Goal: Navigation & Orientation: Find specific page/section

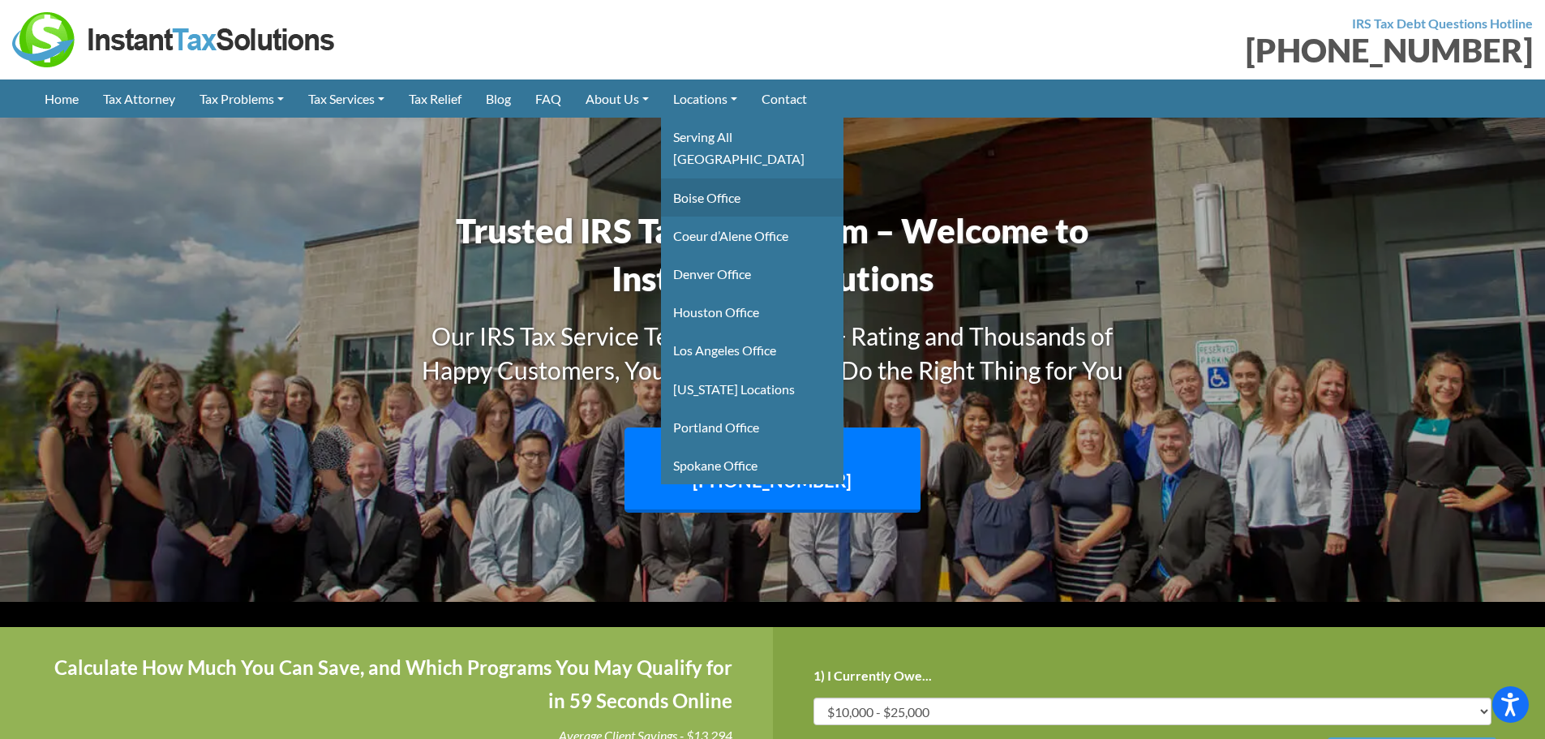
click at [714, 178] on link "Boise Office" at bounding box center [752, 197] width 182 height 38
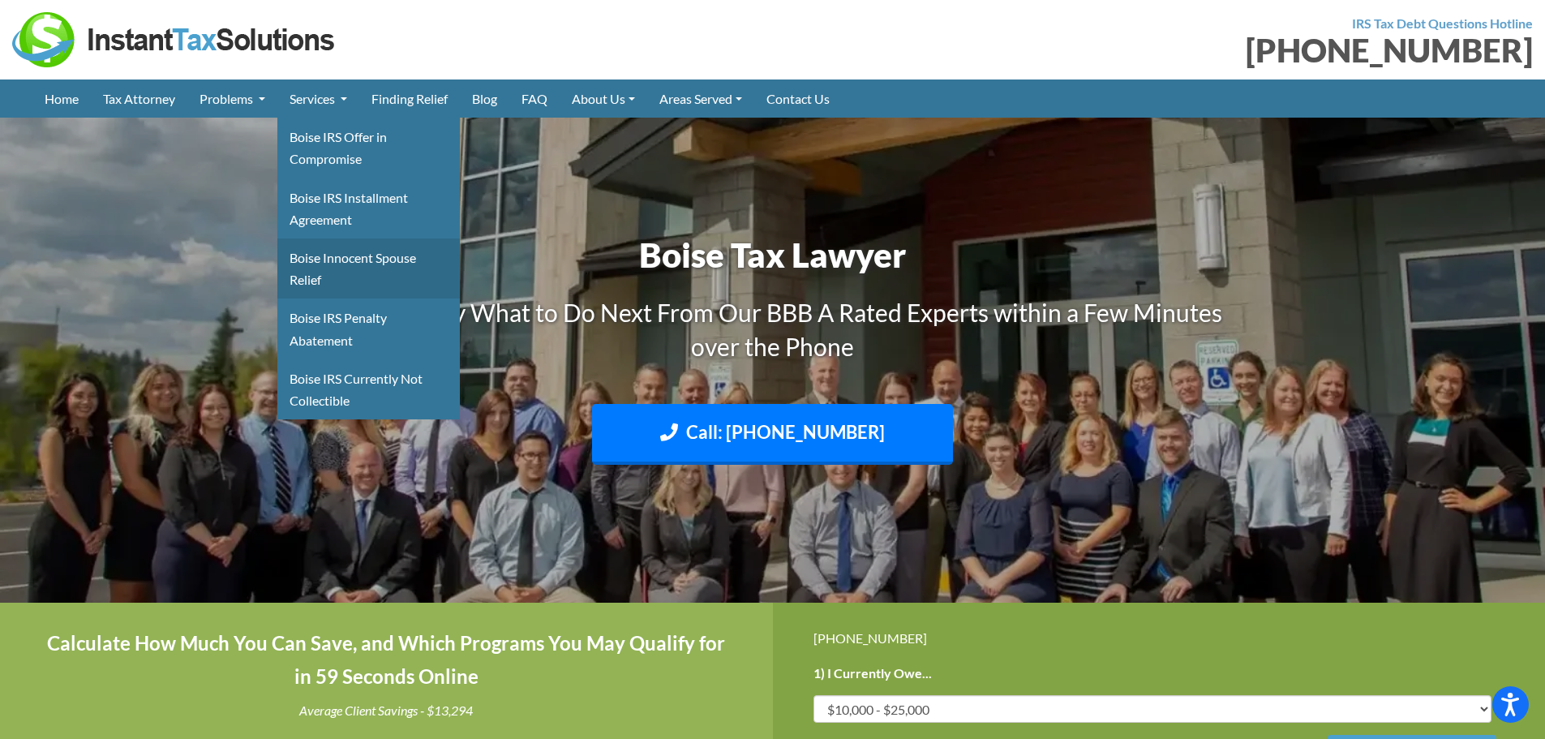
click at [358, 263] on link "Boise Innocent Spouse Relief" at bounding box center [368, 268] width 182 height 60
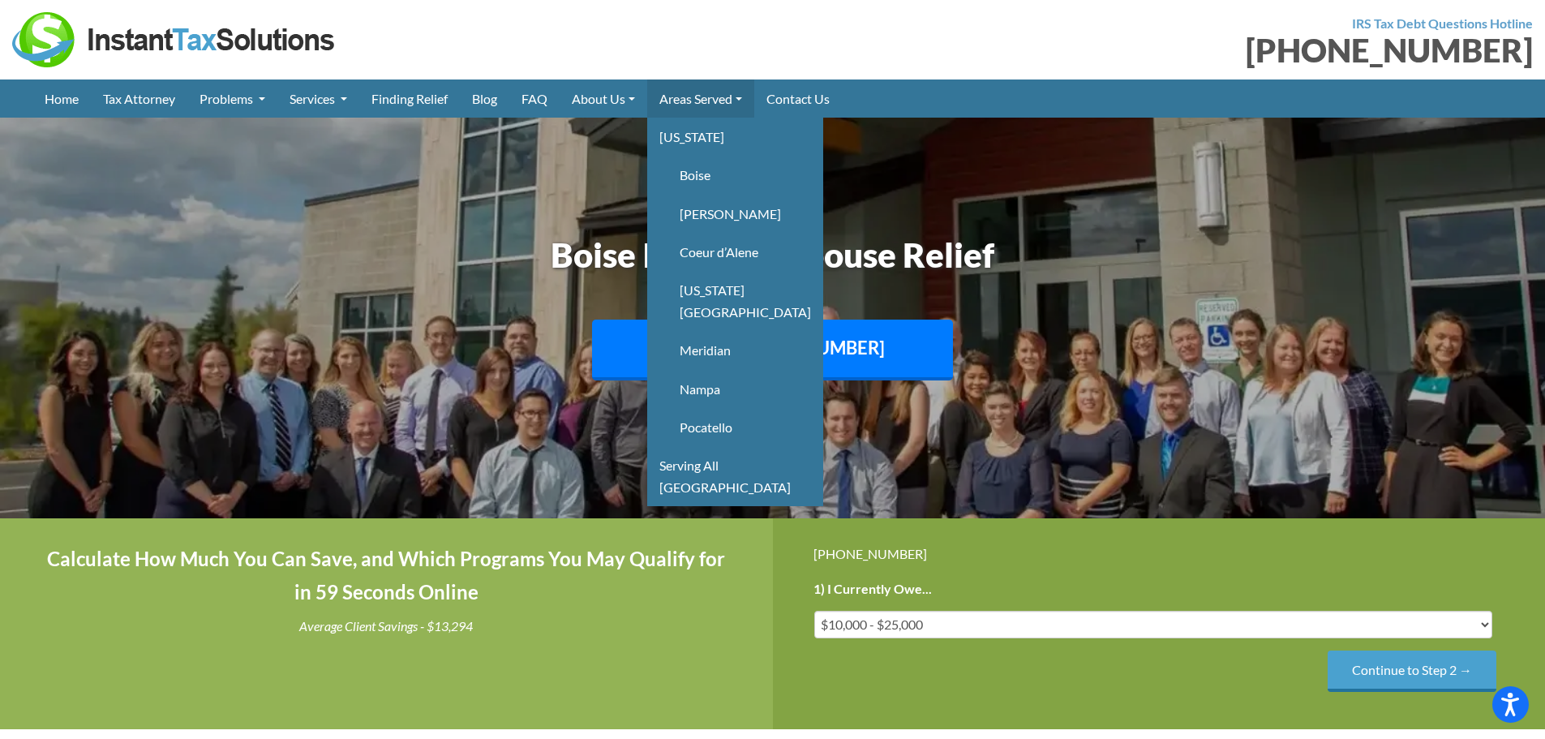
click at [700, 92] on link "Areas Served" at bounding box center [700, 98] width 107 height 38
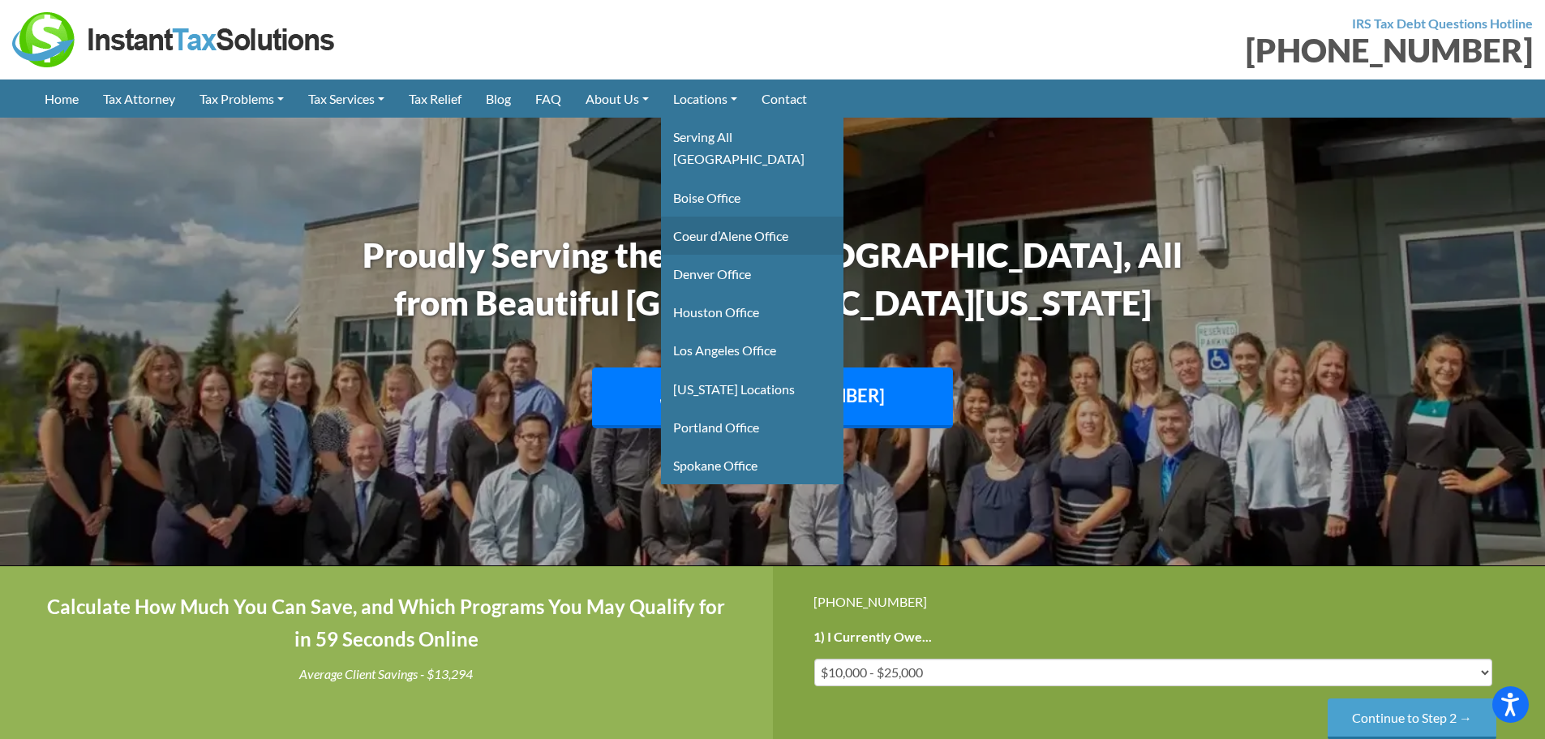
click at [746, 217] on link "Coeur d’Alene Office" at bounding box center [752, 236] width 182 height 38
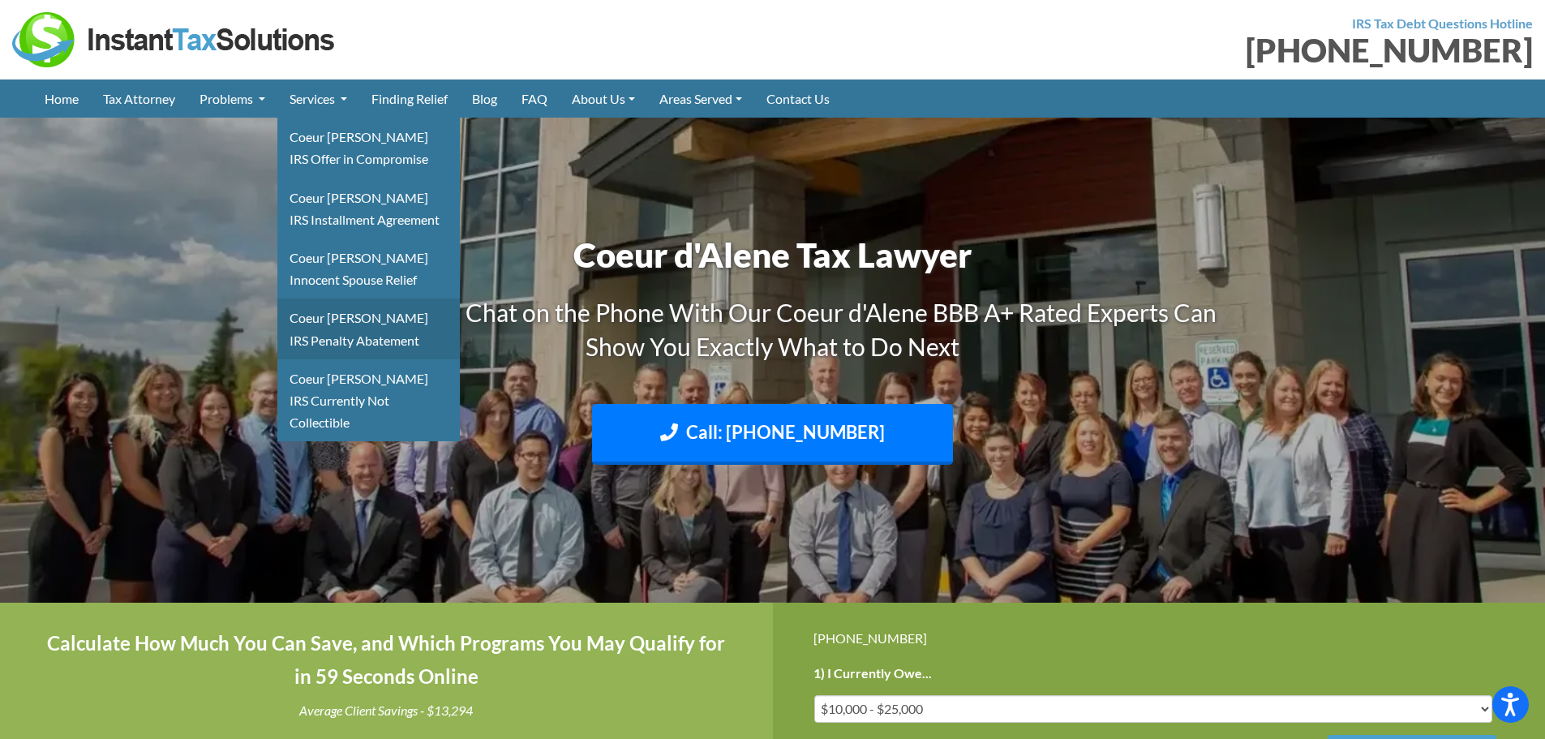
click at [350, 331] on link "Coeur Dalene IRS Penalty Abatement" at bounding box center [368, 328] width 182 height 60
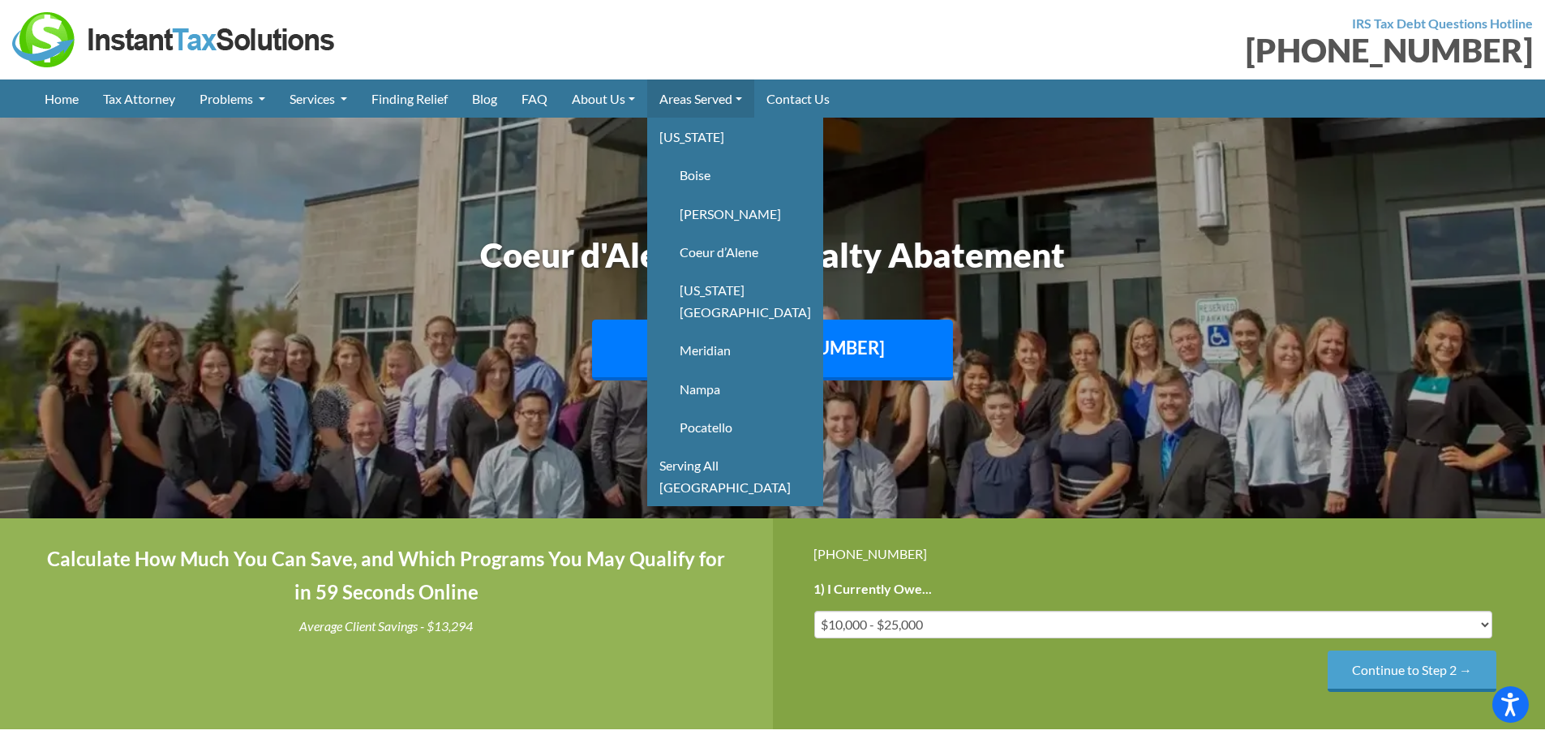
click at [715, 93] on link "Areas Served" at bounding box center [700, 98] width 107 height 38
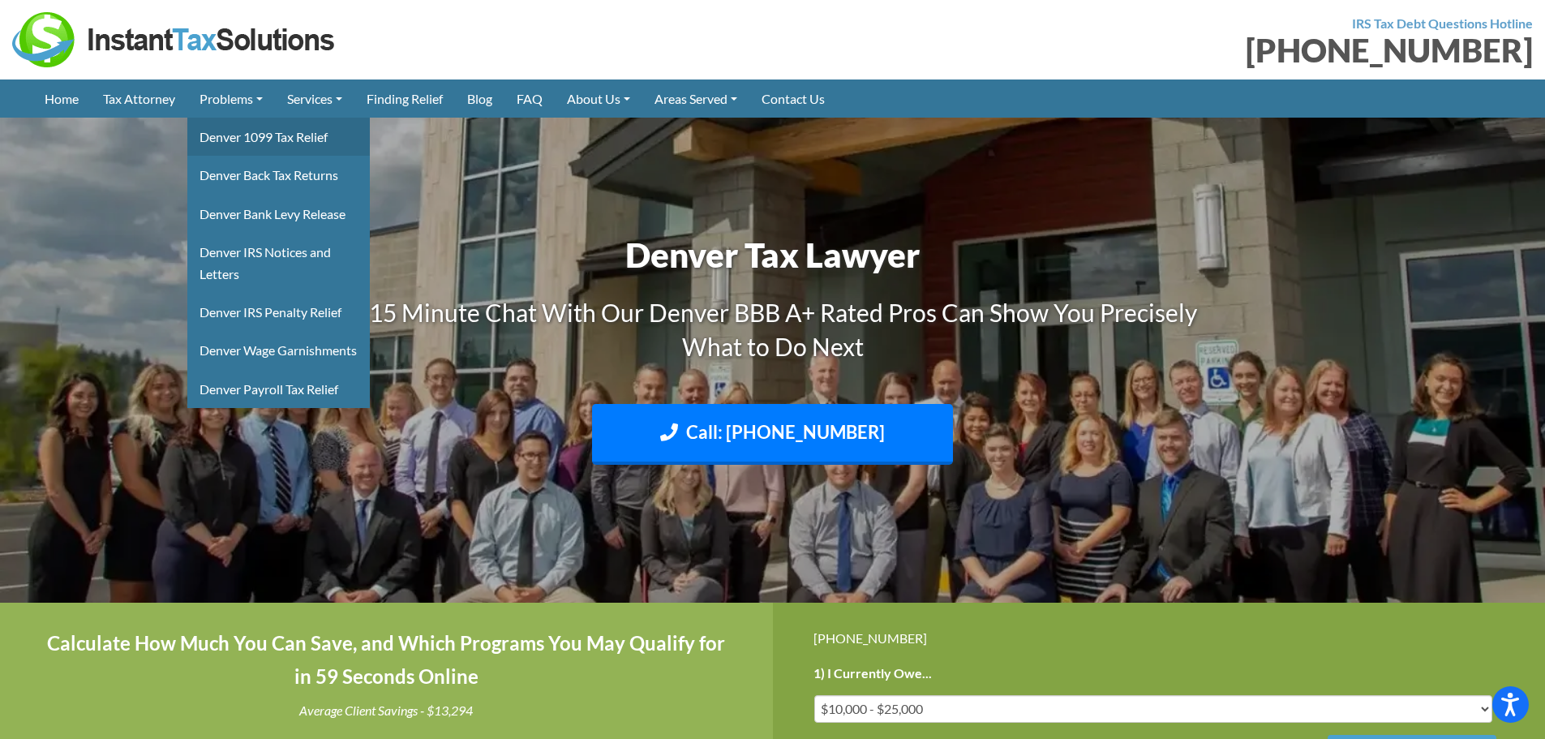
click at [247, 140] on link "Denver 1099 Tax Relief" at bounding box center [278, 137] width 182 height 38
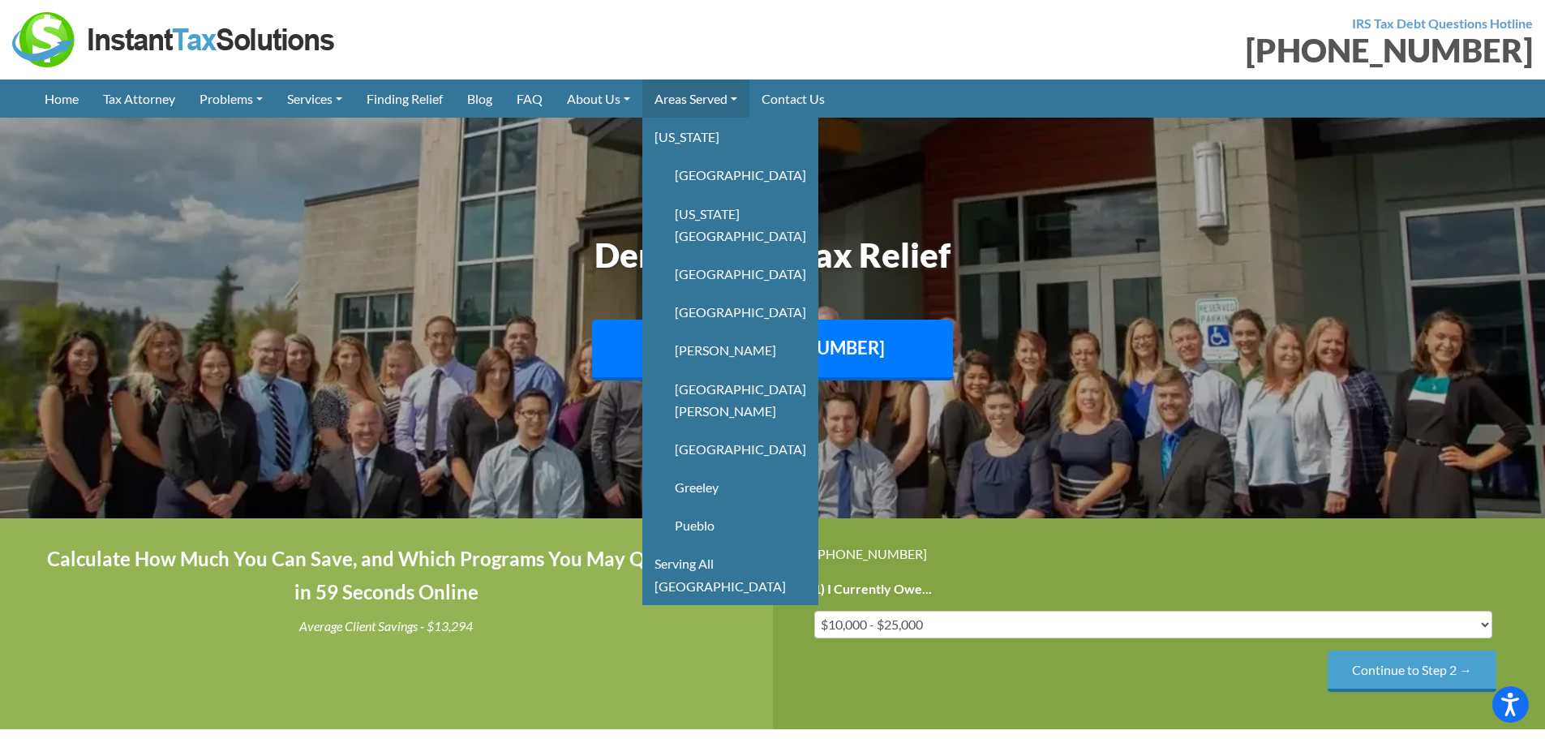
click at [693, 104] on link "Areas Served" at bounding box center [695, 98] width 107 height 38
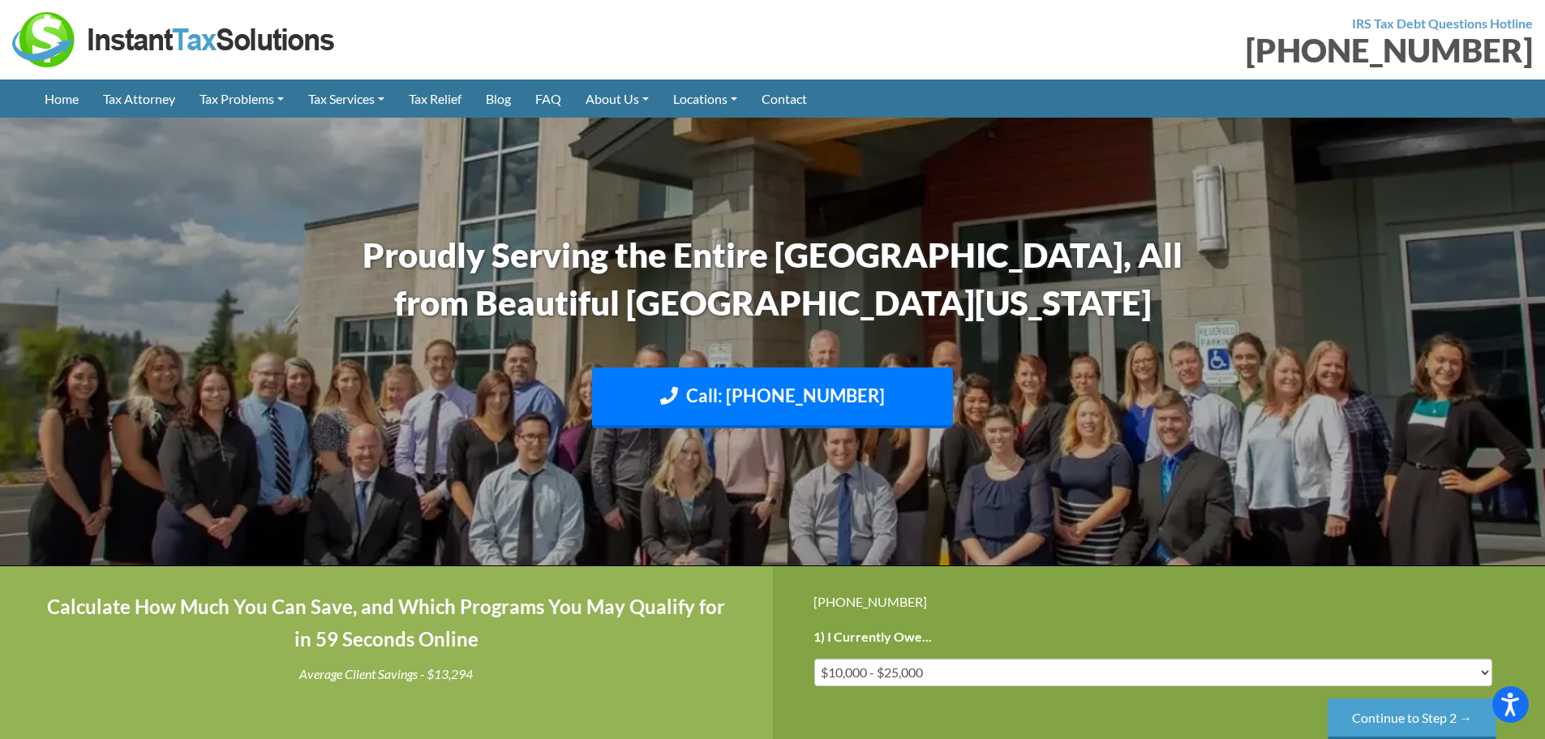
click at [0, 0] on link "Portland Office" at bounding box center [0, 0] width 0 height 0
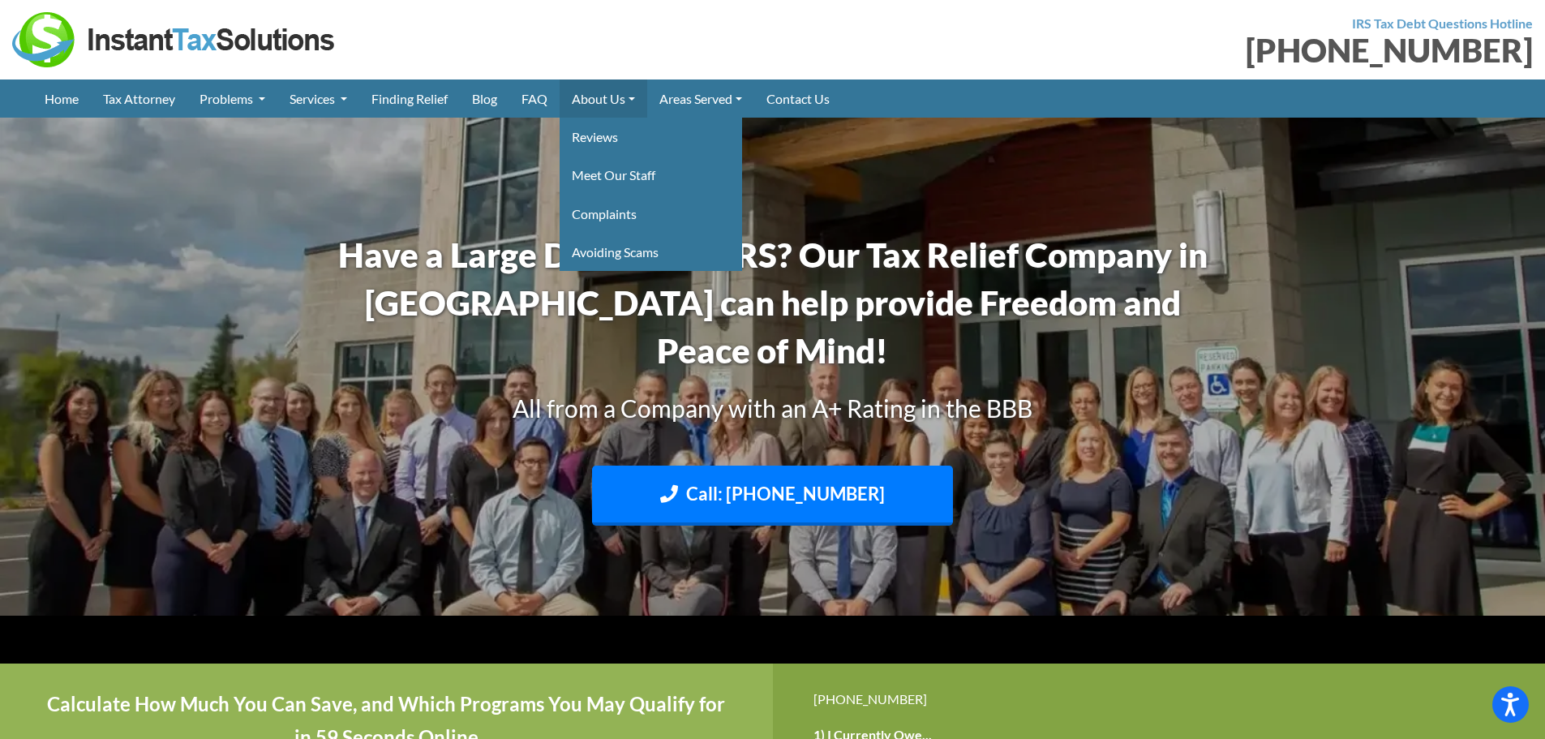
click at [620, 101] on link "About Us" at bounding box center [604, 98] width 88 height 38
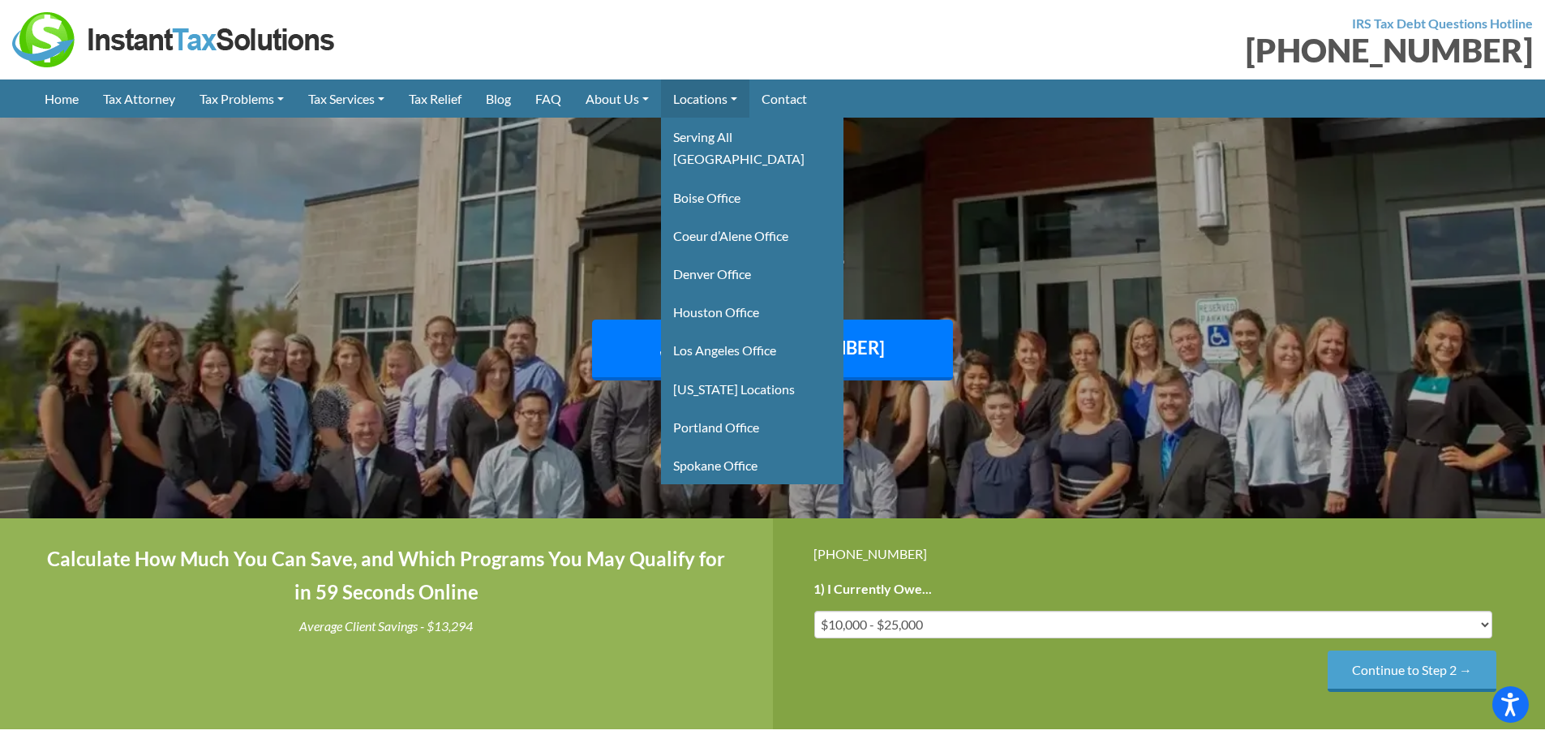
click at [730, 92] on link "Locations" at bounding box center [705, 98] width 88 height 38
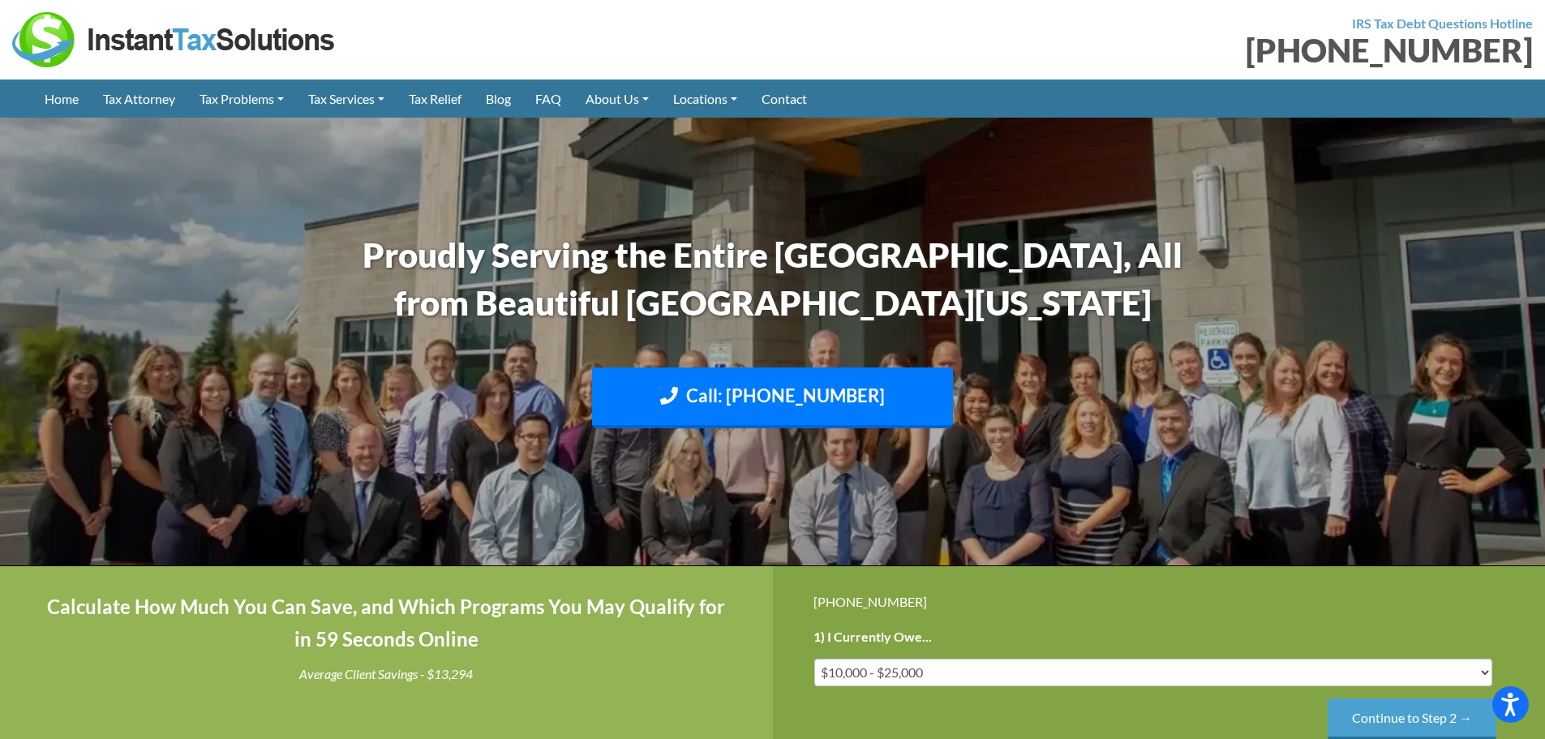
click at [0, 0] on link "Spokane Office" at bounding box center [0, 0] width 0 height 0
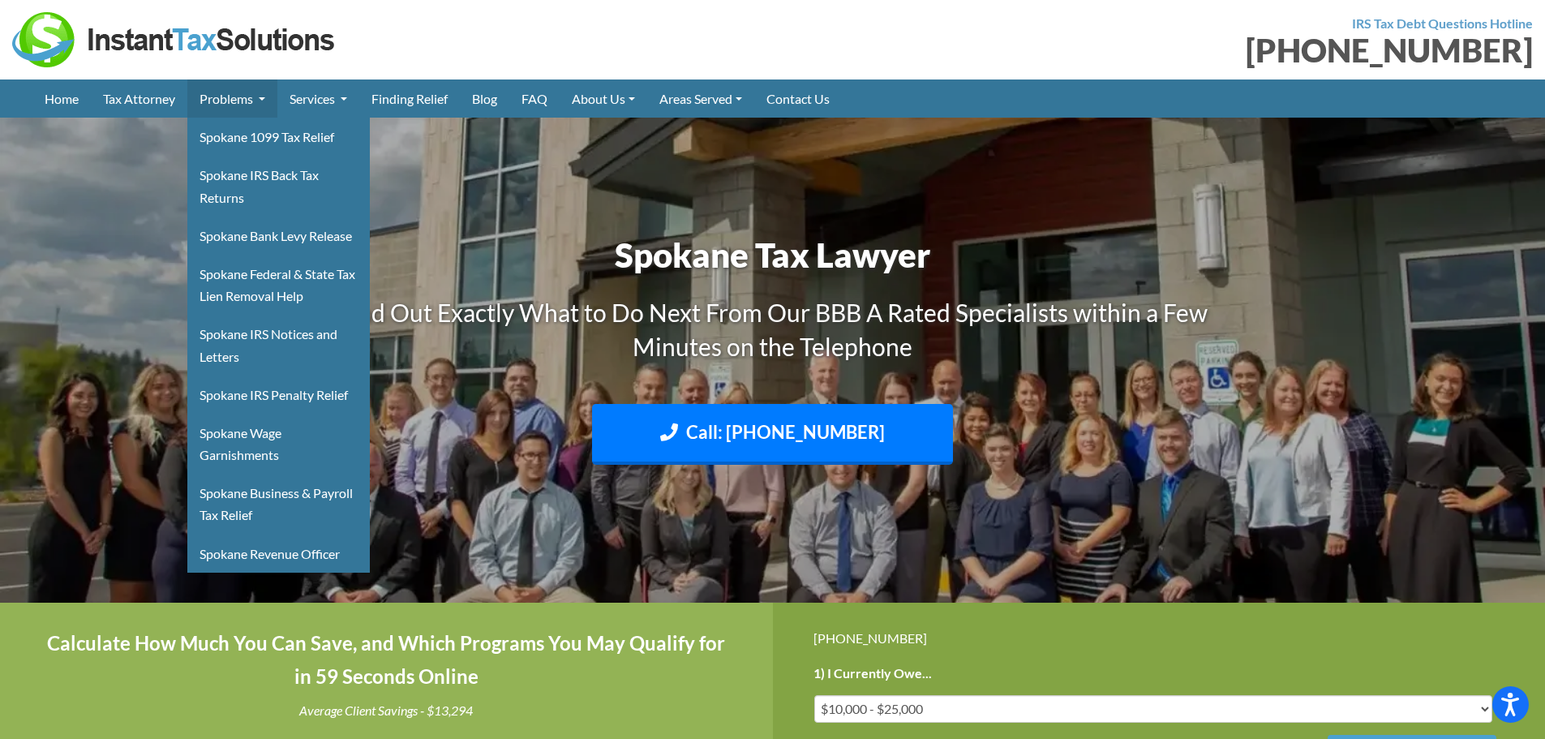
click at [240, 96] on link "Problems" at bounding box center [232, 98] width 90 height 38
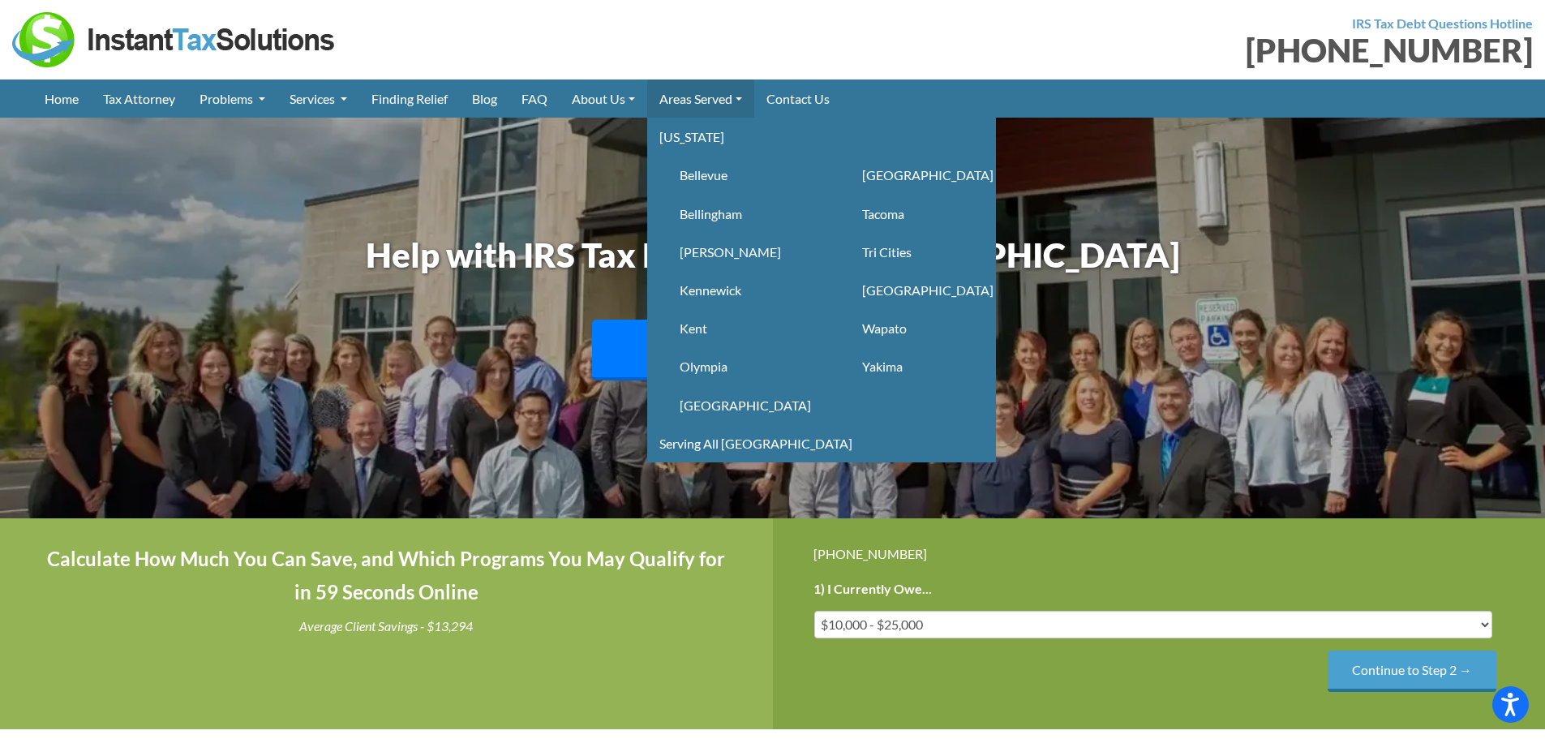
click at [685, 99] on link "Areas Served" at bounding box center [700, 98] width 107 height 38
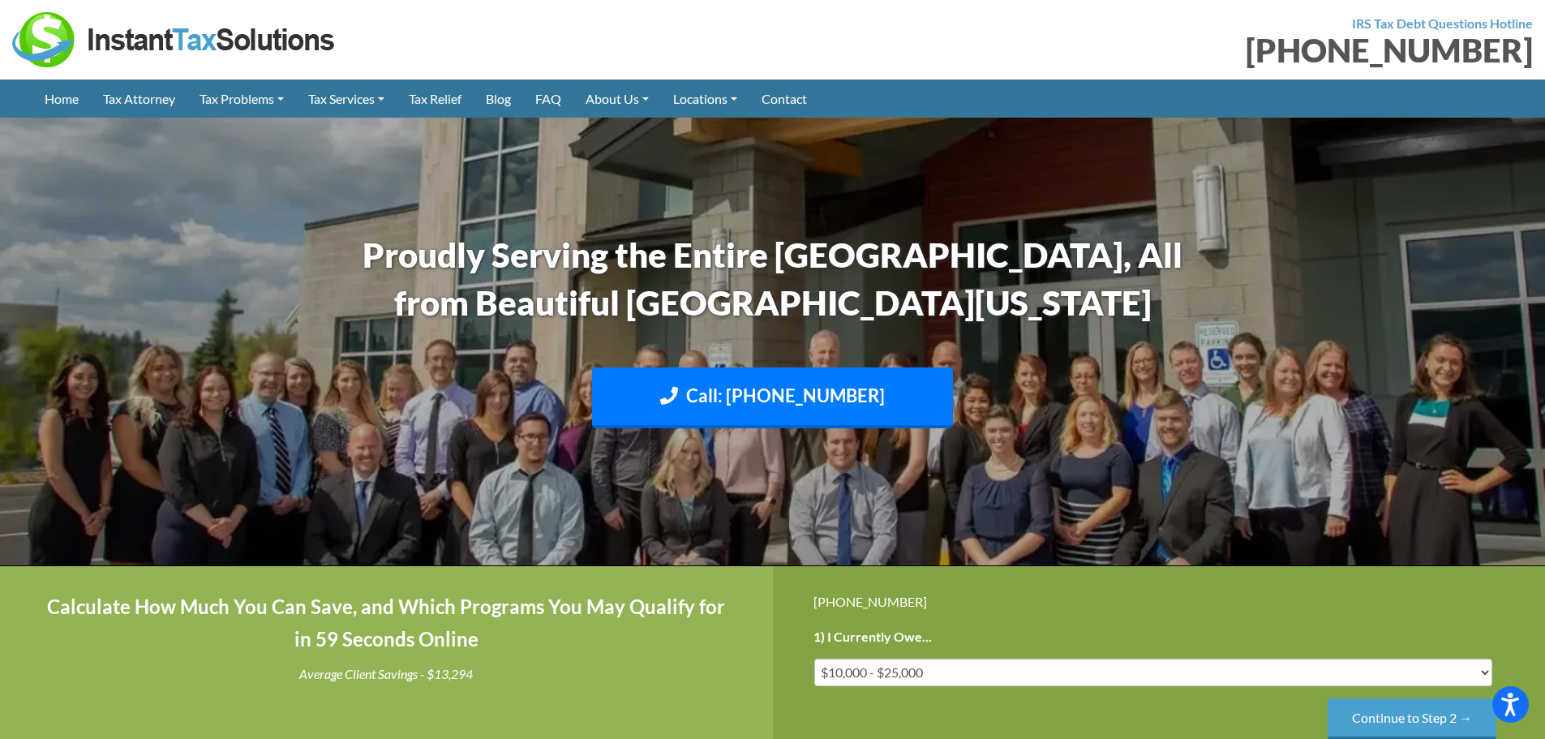
click at [0, 0] on link "Houston Office" at bounding box center [0, 0] width 0 height 0
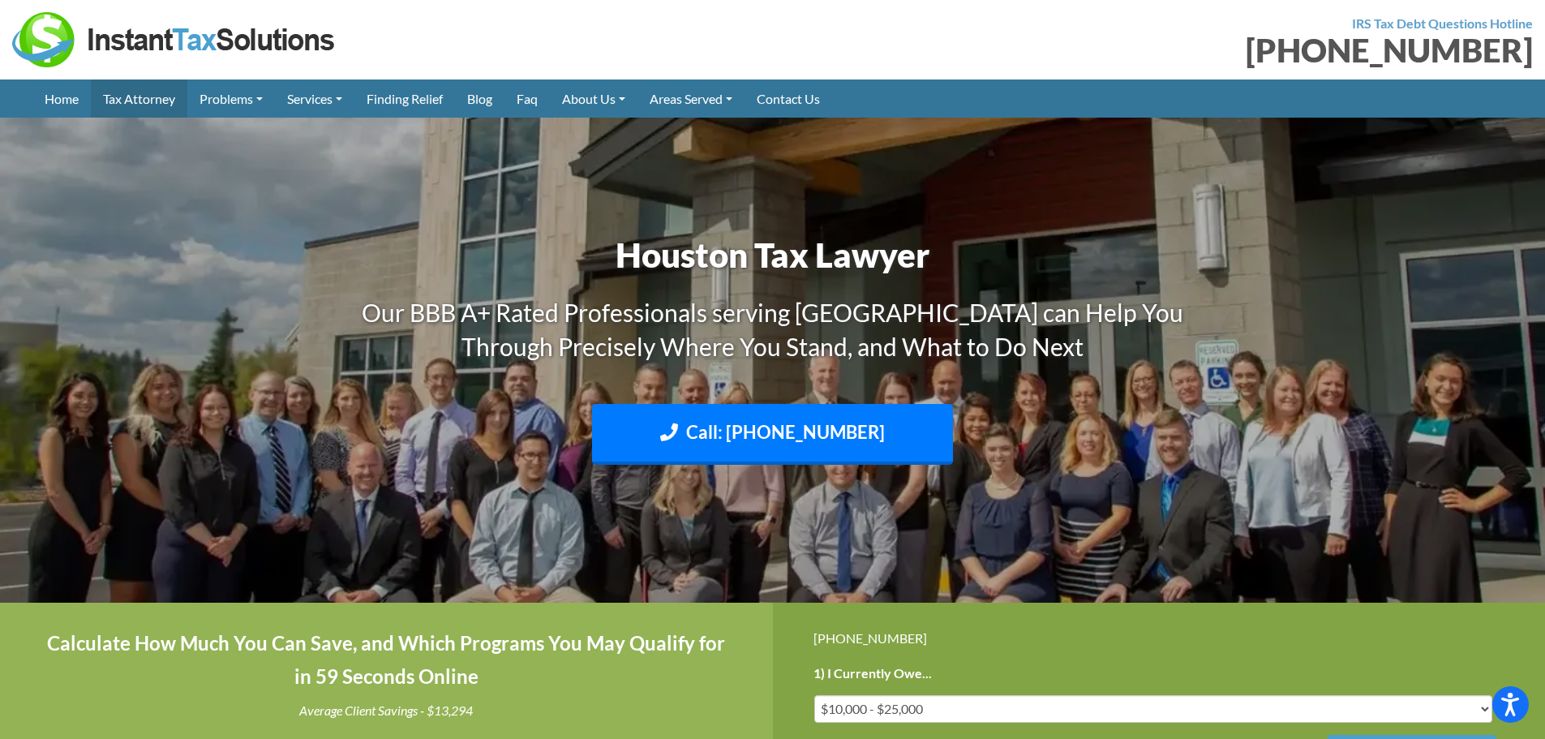
click at [135, 101] on link "Tax Attorney" at bounding box center [139, 98] width 97 height 38
